Goal: Check status: Check status

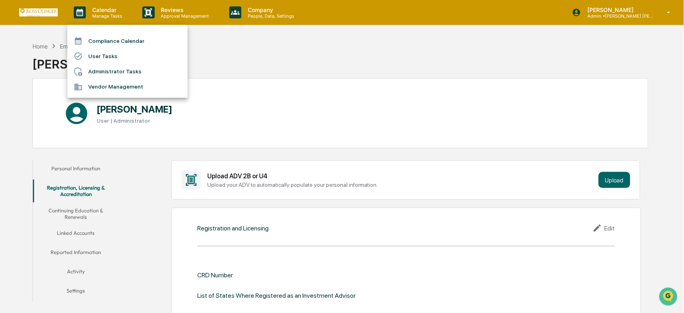
scroll to position [684, 0]
click at [105, 55] on li "User Tasks" at bounding box center [127, 55] width 120 height 15
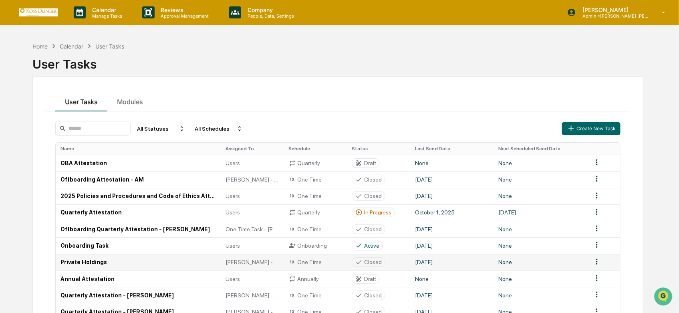
scroll to position [51, 0]
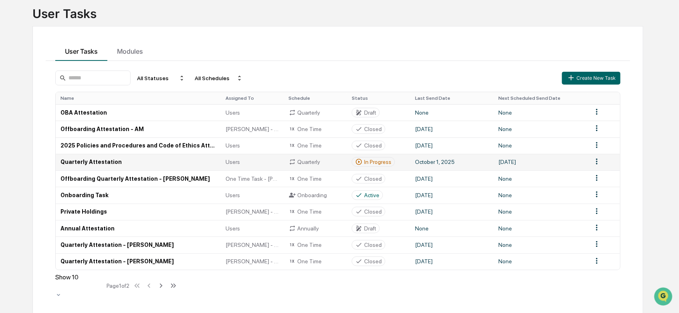
click at [190, 159] on td "Quarterly Attestation" at bounding box center [138, 162] width 165 height 16
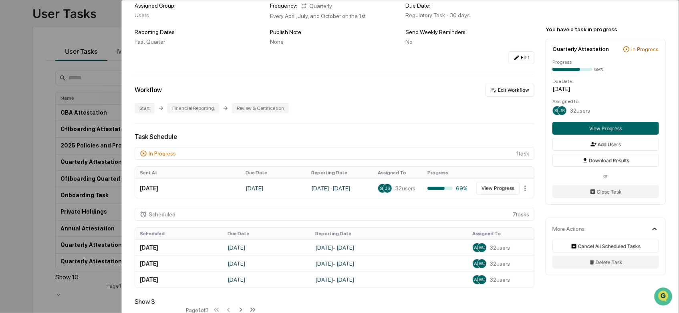
scroll to position [133, 0]
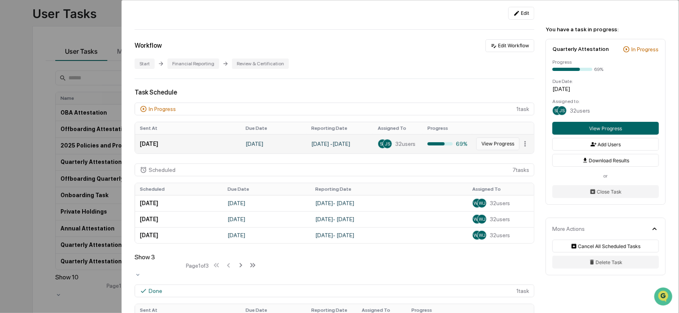
click at [490, 145] on button "View Progress" at bounding box center [498, 143] width 43 height 13
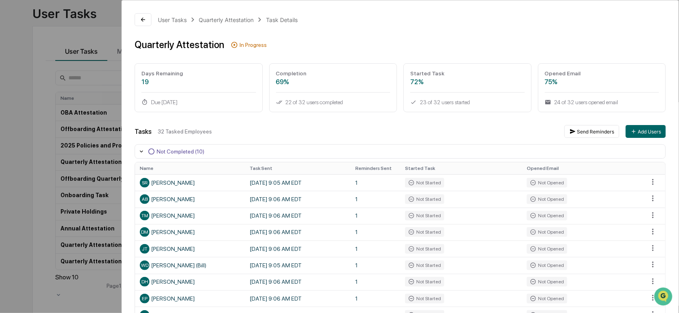
scroll to position [89, 0]
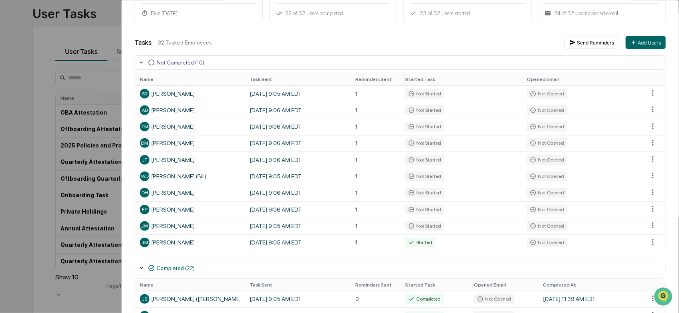
click at [450, 39] on div "32 Tasked Employees" at bounding box center [358, 42] width 400 height 6
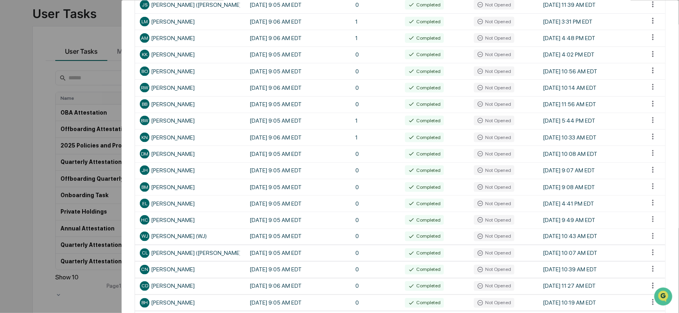
scroll to position [339, 0]
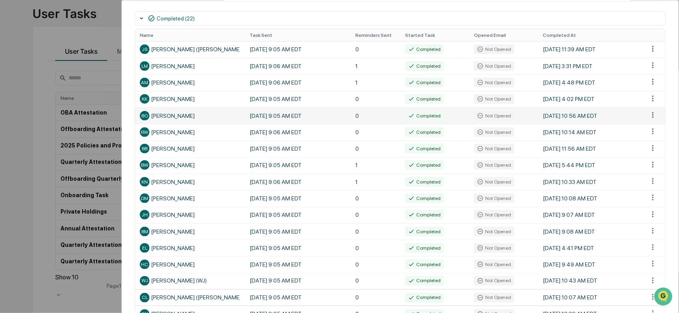
click at [545, 111] on td "[DATE] 10:56 AM EDT" at bounding box center [591, 115] width 106 height 16
click at [646, 119] on html "Calendar Manage Tasks Reviews Approval Management Company People, Data, Setting…" at bounding box center [339, 105] width 679 height 313
click at [173, 121] on html "Calendar Manage Tasks Reviews Approval Management Company People, Data, Setting…" at bounding box center [342, 105] width 684 height 313
click at [173, 121] on div "[PERSON_NAME]" at bounding box center [190, 116] width 100 height 10
click at [174, 121] on div "[PERSON_NAME]" at bounding box center [190, 116] width 100 height 10
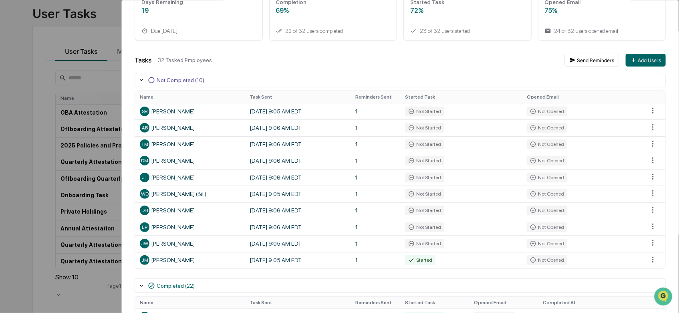
scroll to position [27, 0]
